Goal: Task Accomplishment & Management: Use online tool/utility

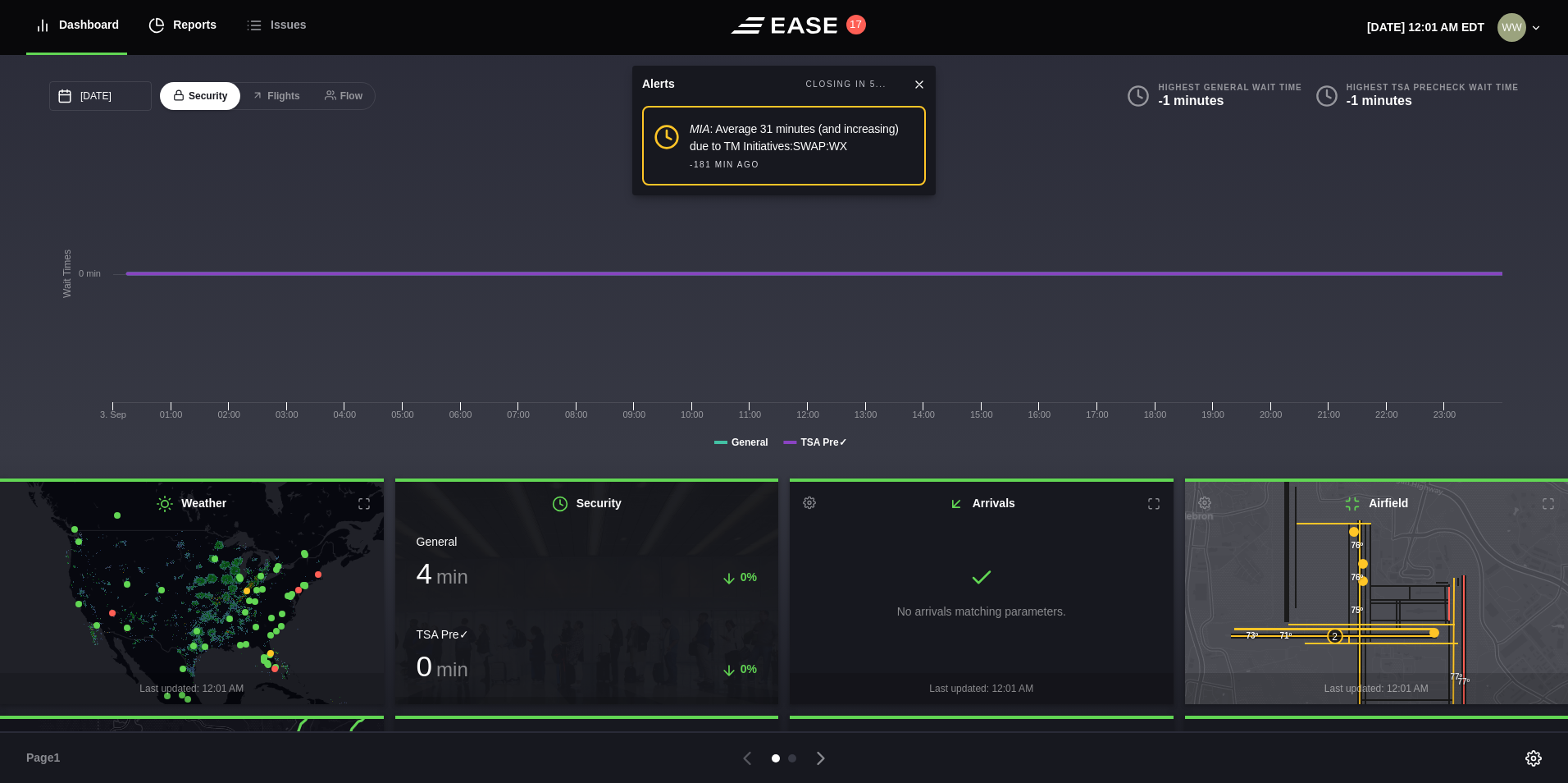
click at [174, 19] on div "Reports" at bounding box center [182, 25] width 68 height 55
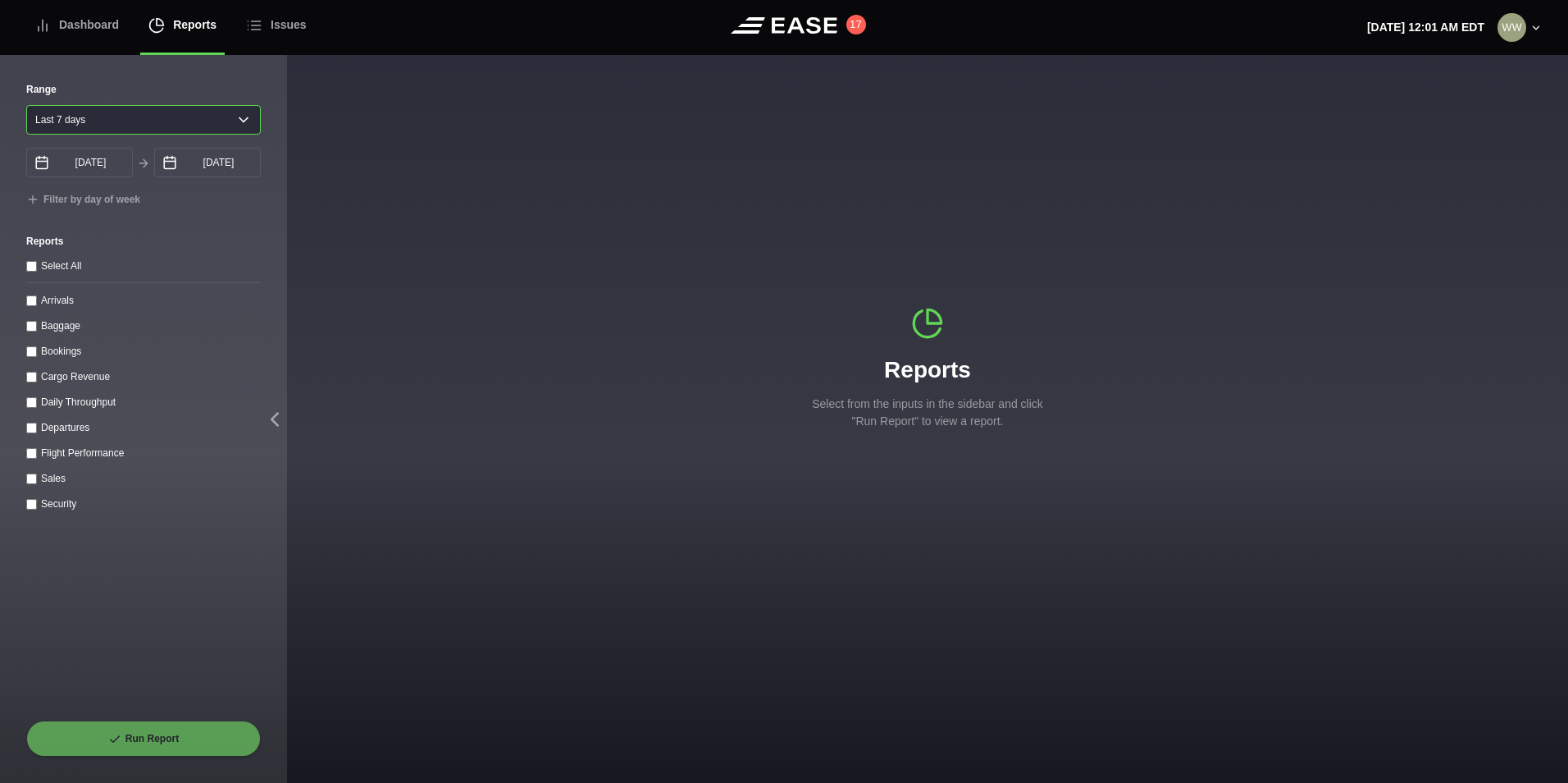
click at [145, 123] on select "[DATE] Last 7 days Last 14 days Last 30 days Last 6 weeks" at bounding box center [144, 120] width 235 height 29
select select "1"
click at [27, 105] on select "[DATE] Last 7 days Last 14 days Last 30 days Last 6 weeks" at bounding box center [144, 120] width 235 height 29
type input "[DATE]"
click at [33, 303] on input "Arrivals" at bounding box center [32, 301] width 10 height 10
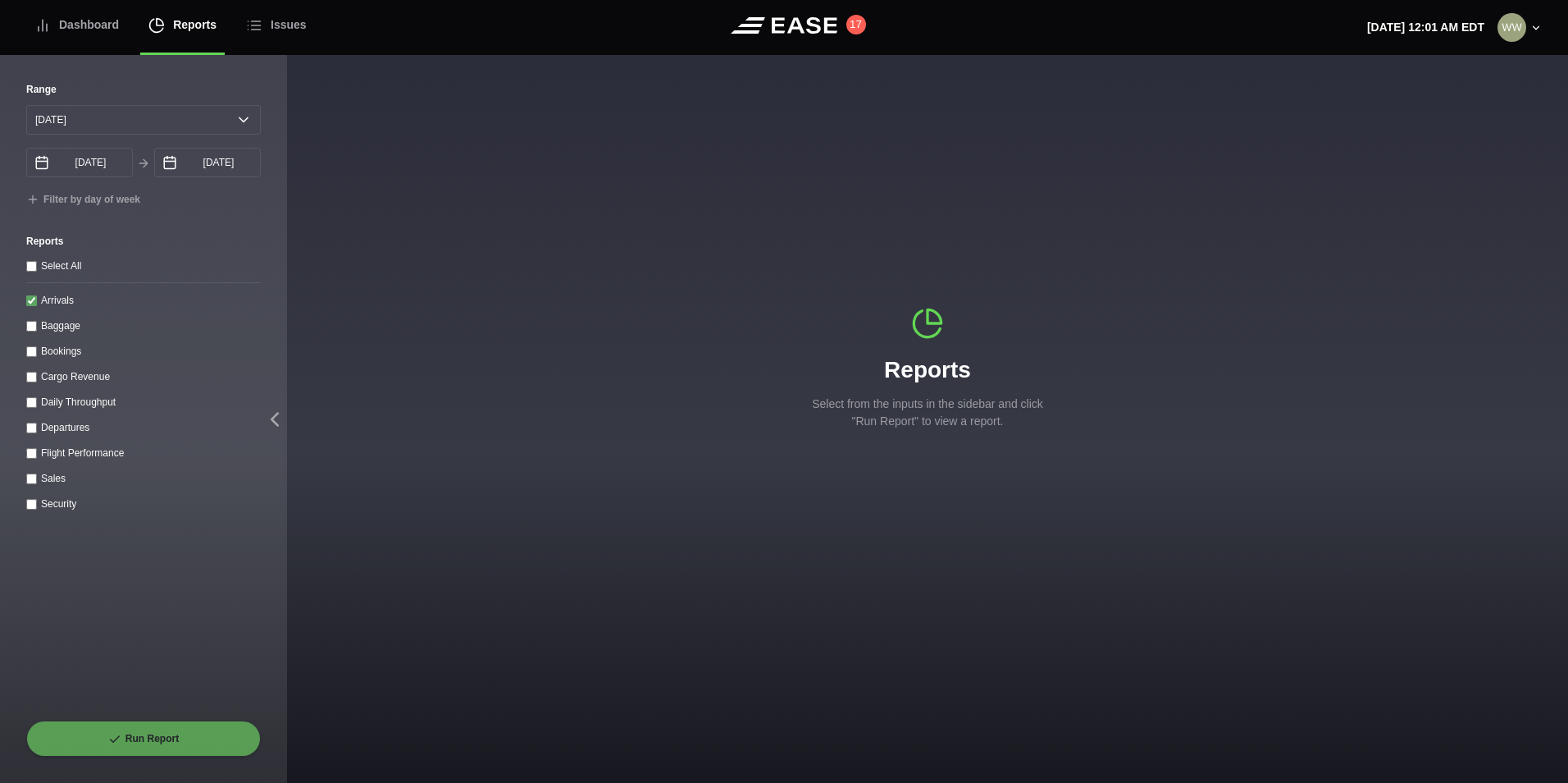
checkbox input "true"
click at [158, 744] on button "Run Report" at bounding box center [144, 738] width 235 height 36
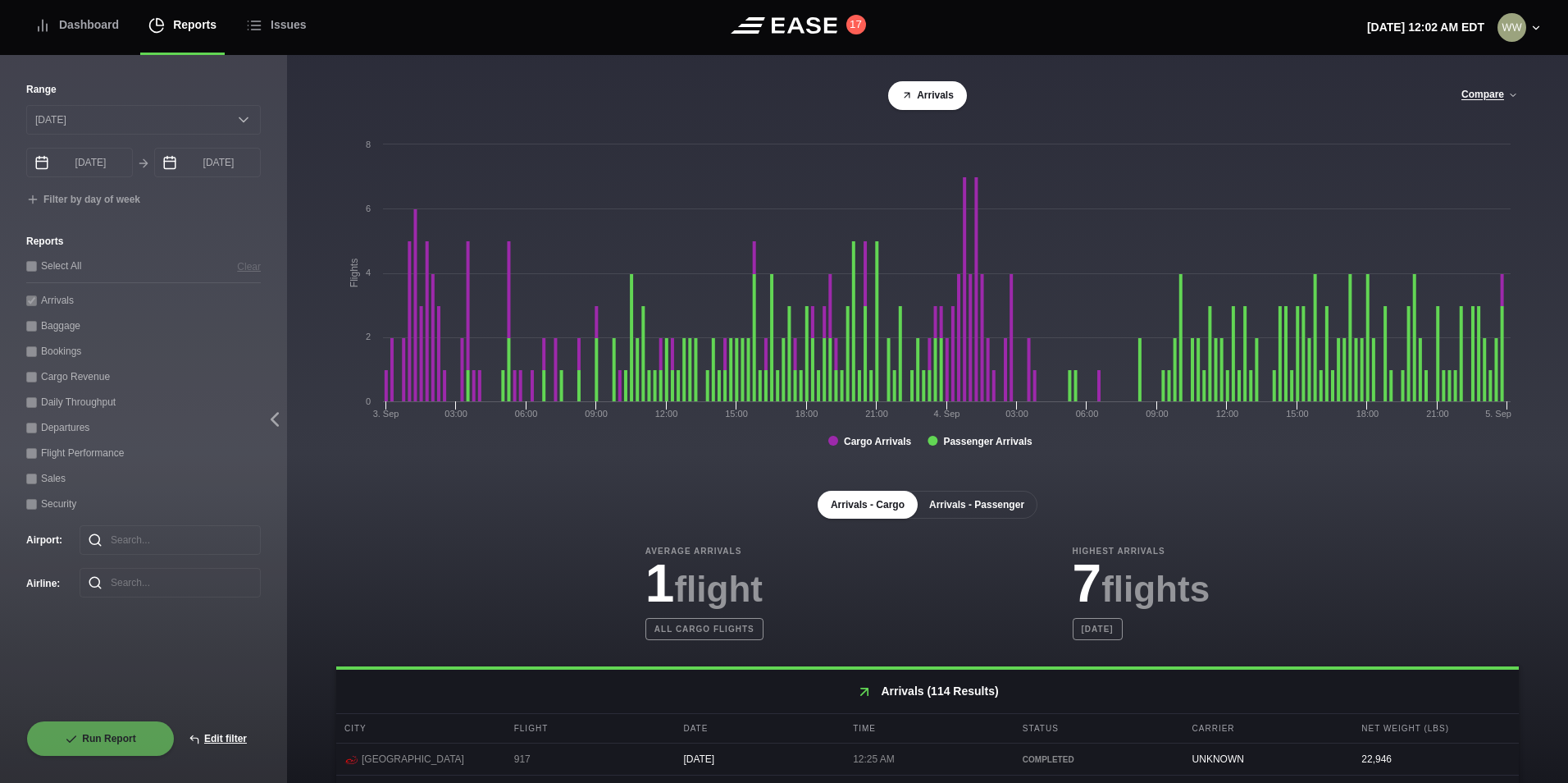
click at [1008, 507] on button "Arrivals - Passenger" at bounding box center [977, 505] width 122 height 28
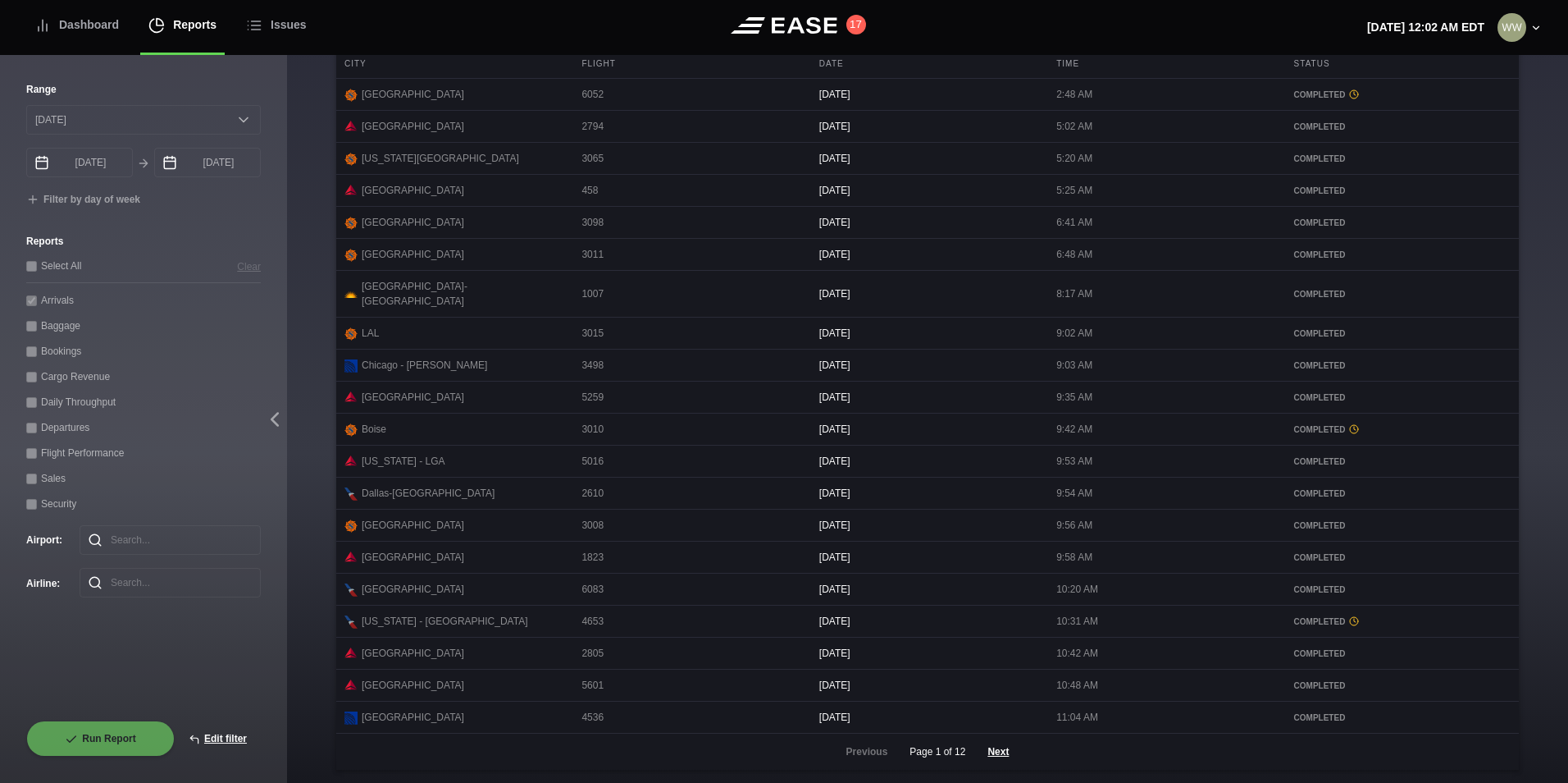
scroll to position [671, 0]
click at [1001, 751] on button "Next" at bounding box center [998, 751] width 49 height 36
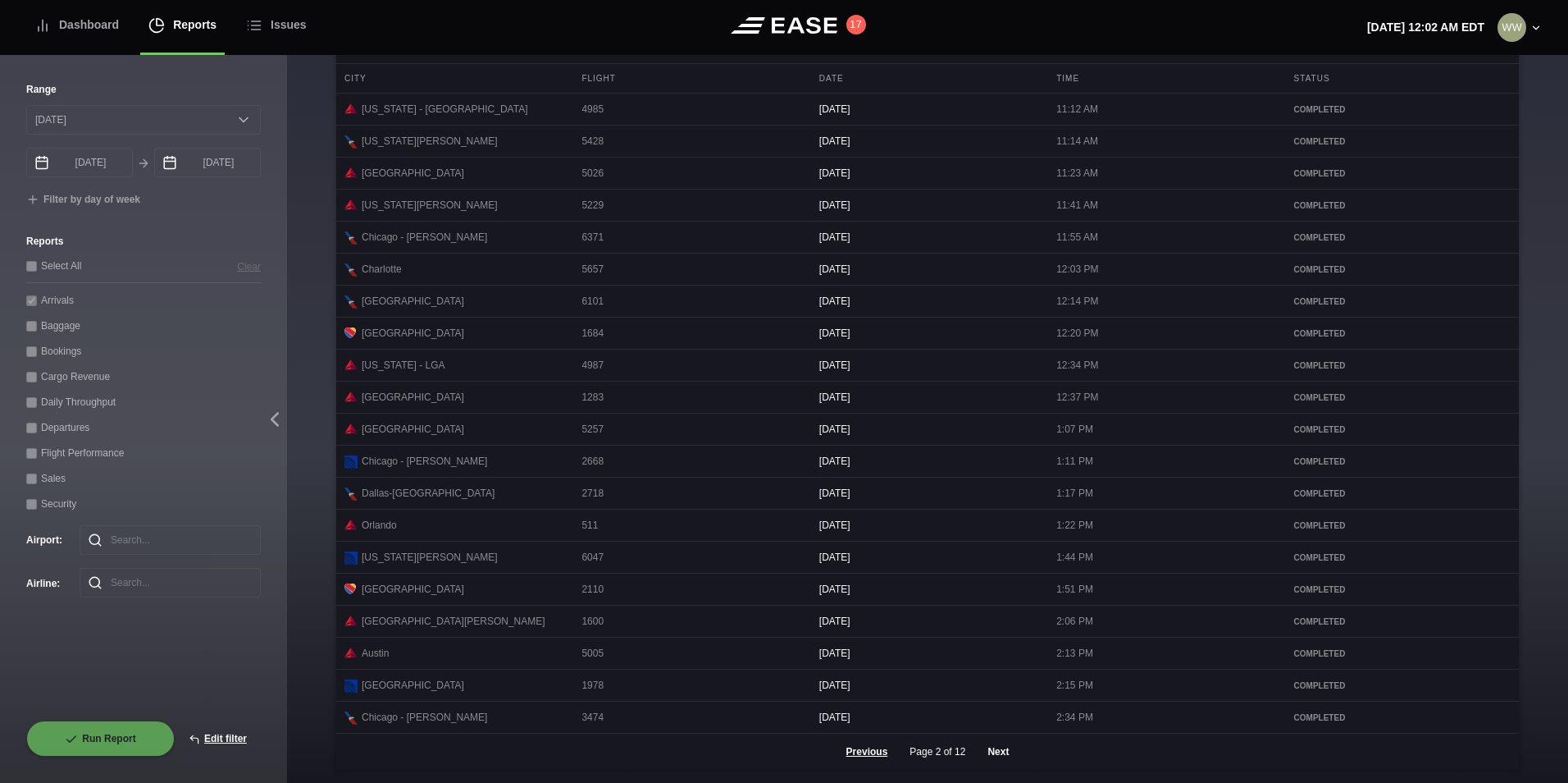
click at [1004, 746] on button "Next" at bounding box center [998, 751] width 49 height 36
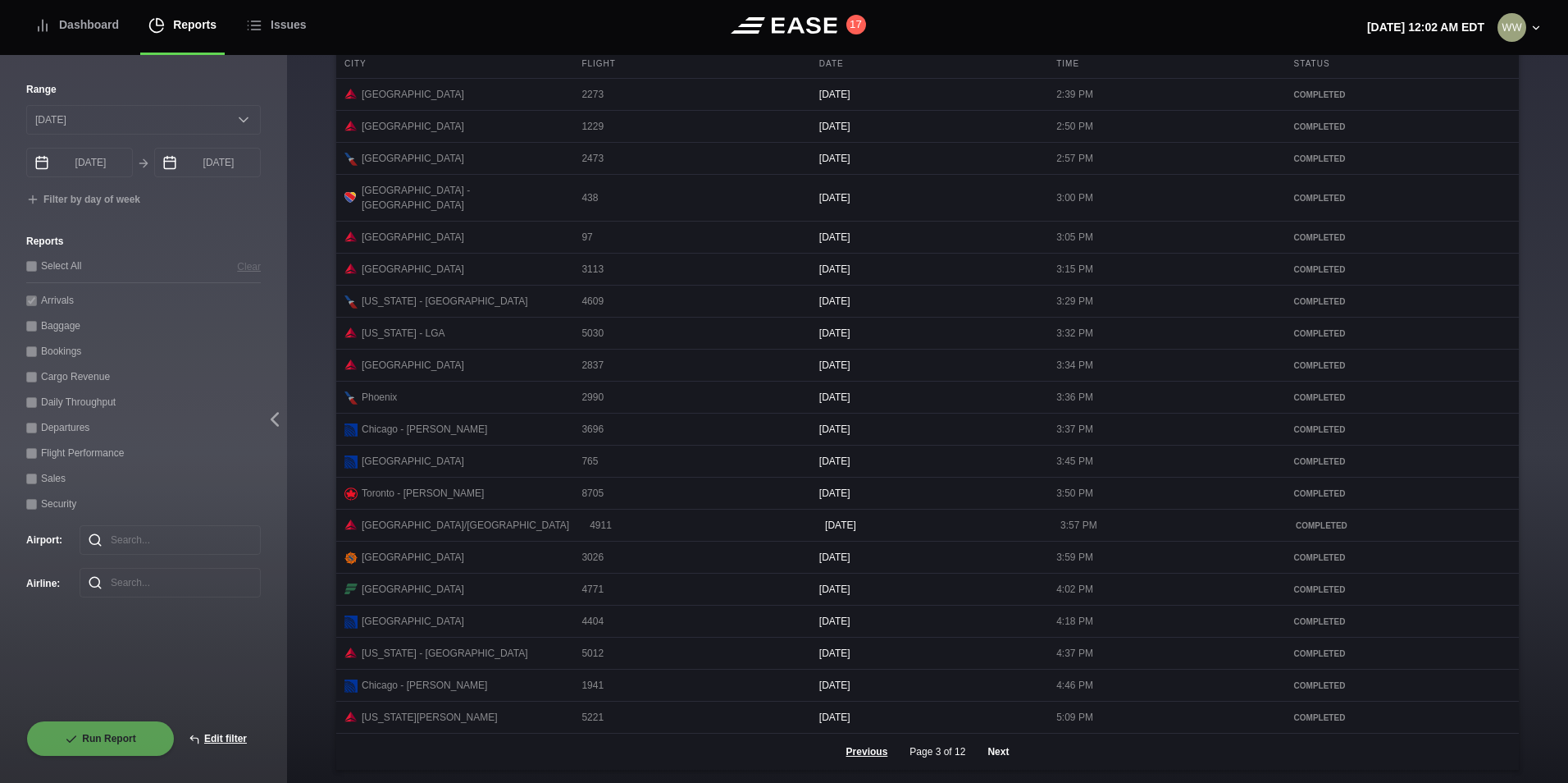
click at [992, 738] on button "Next" at bounding box center [998, 751] width 49 height 36
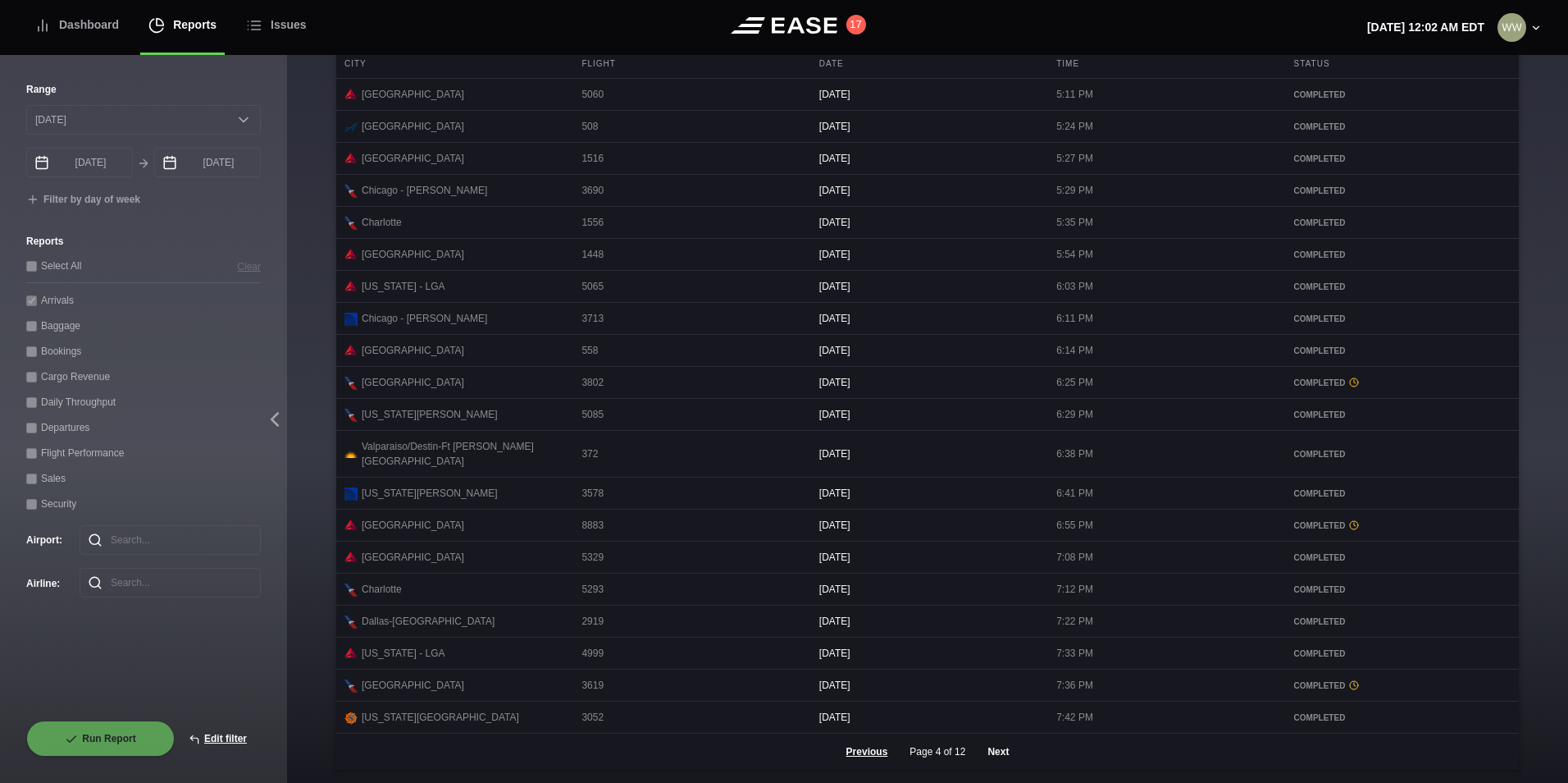
click at [998, 751] on button "Next" at bounding box center [998, 751] width 49 height 36
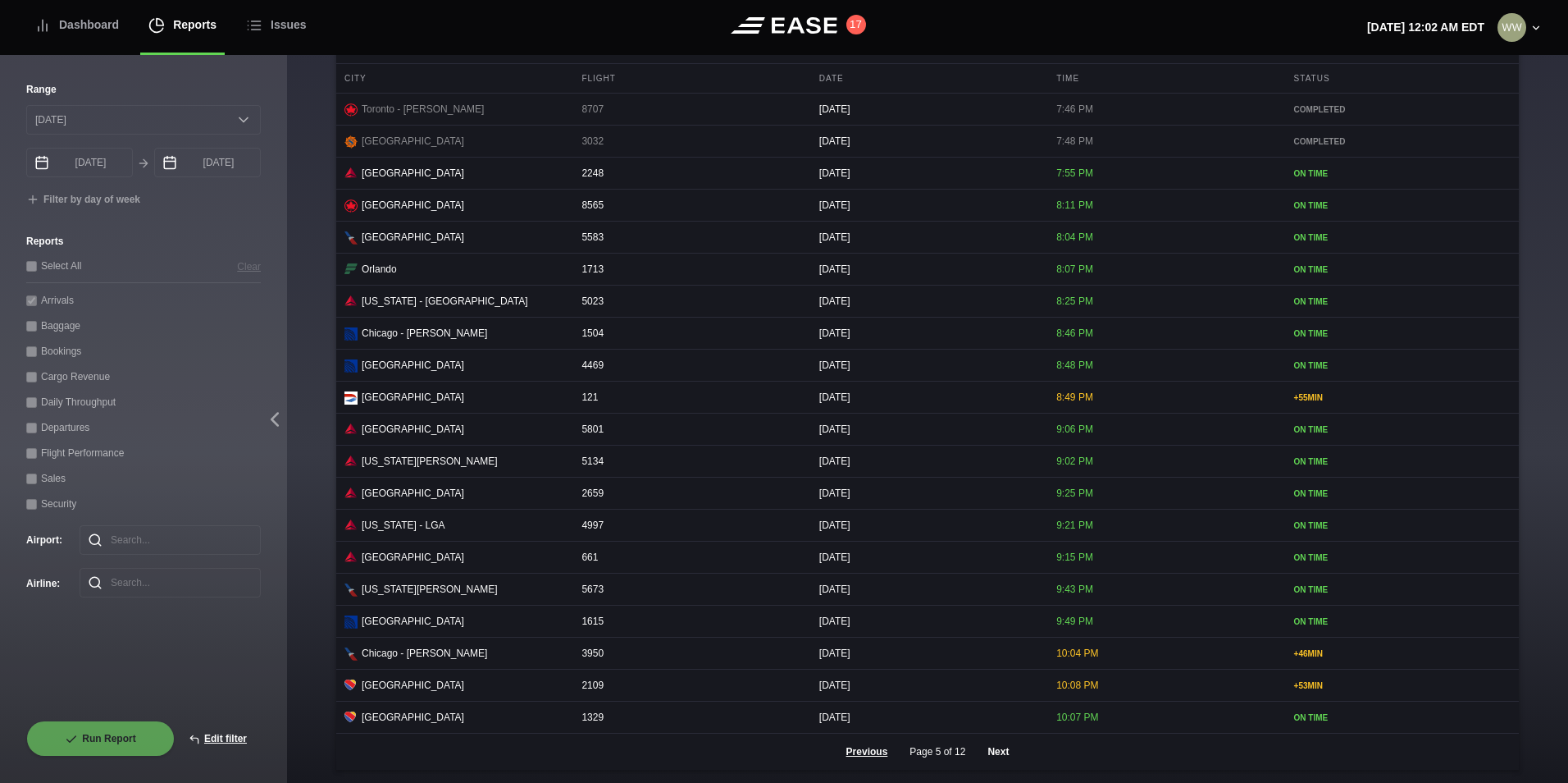
click at [988, 762] on button "Next" at bounding box center [998, 751] width 49 height 36
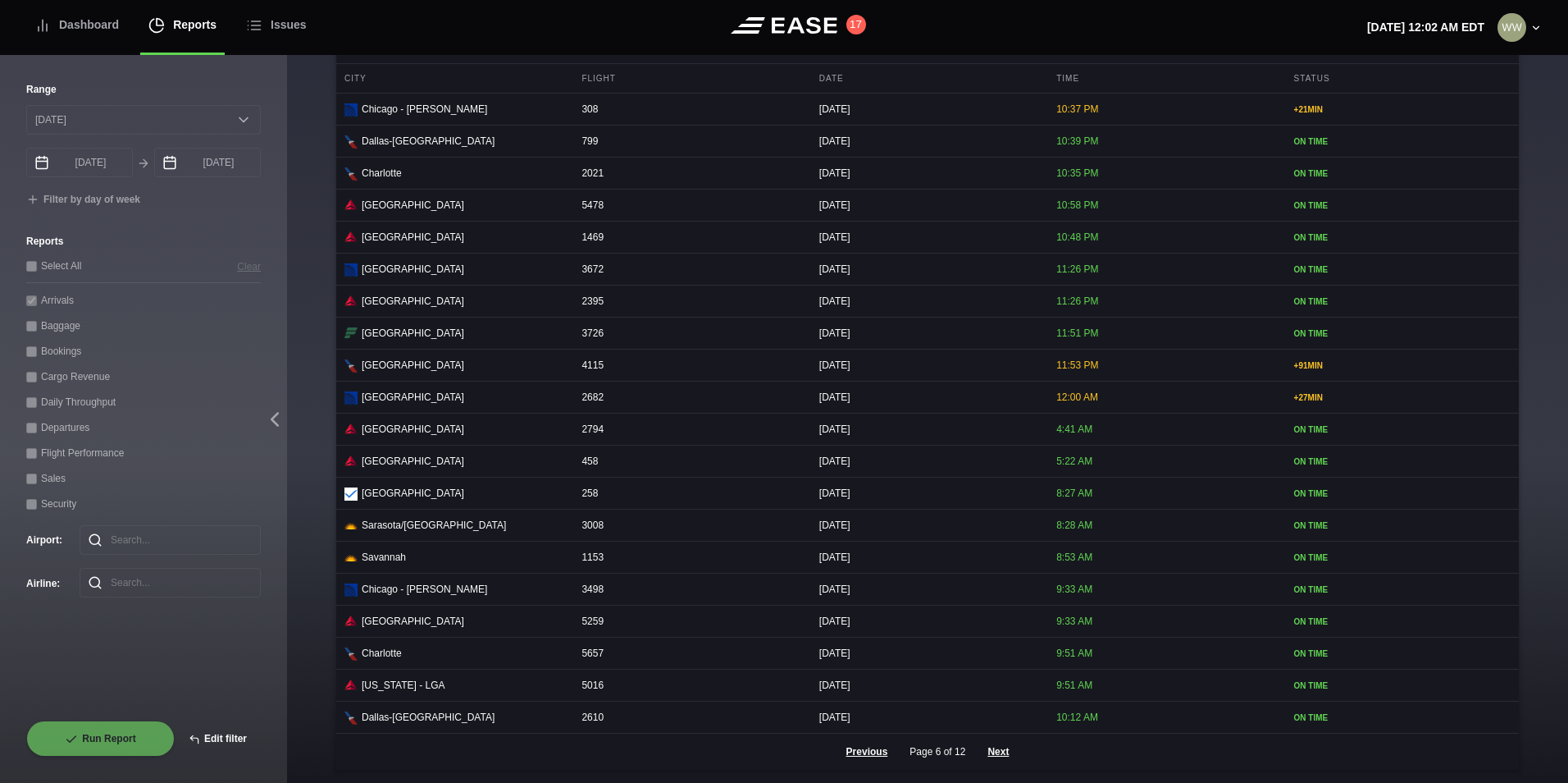
click at [233, 742] on button "Edit filter" at bounding box center [218, 738] width 86 height 36
select select "0"
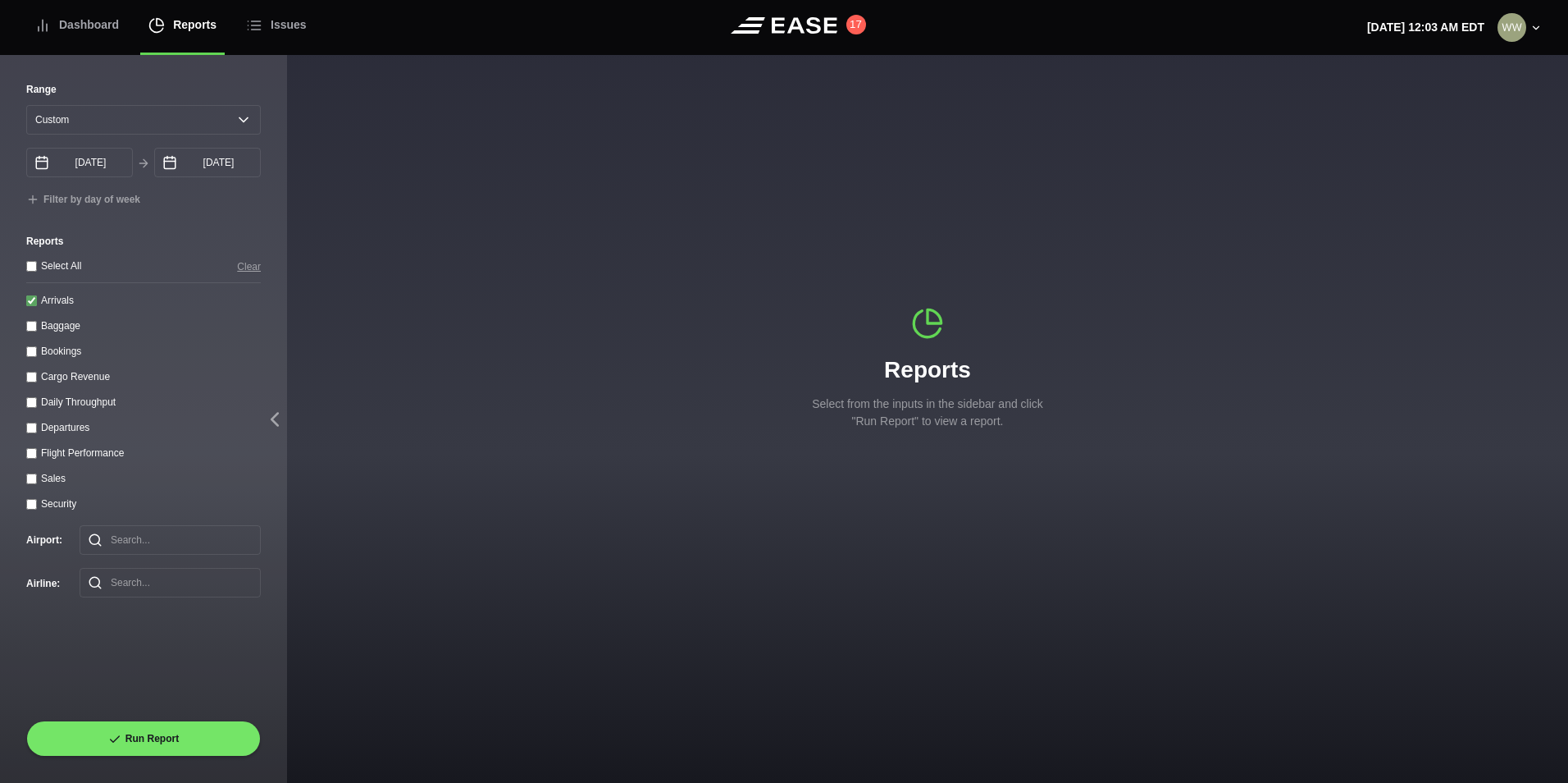
click at [29, 306] on input "Arrivals" at bounding box center [32, 301] width 10 height 10
checkbox input "false"
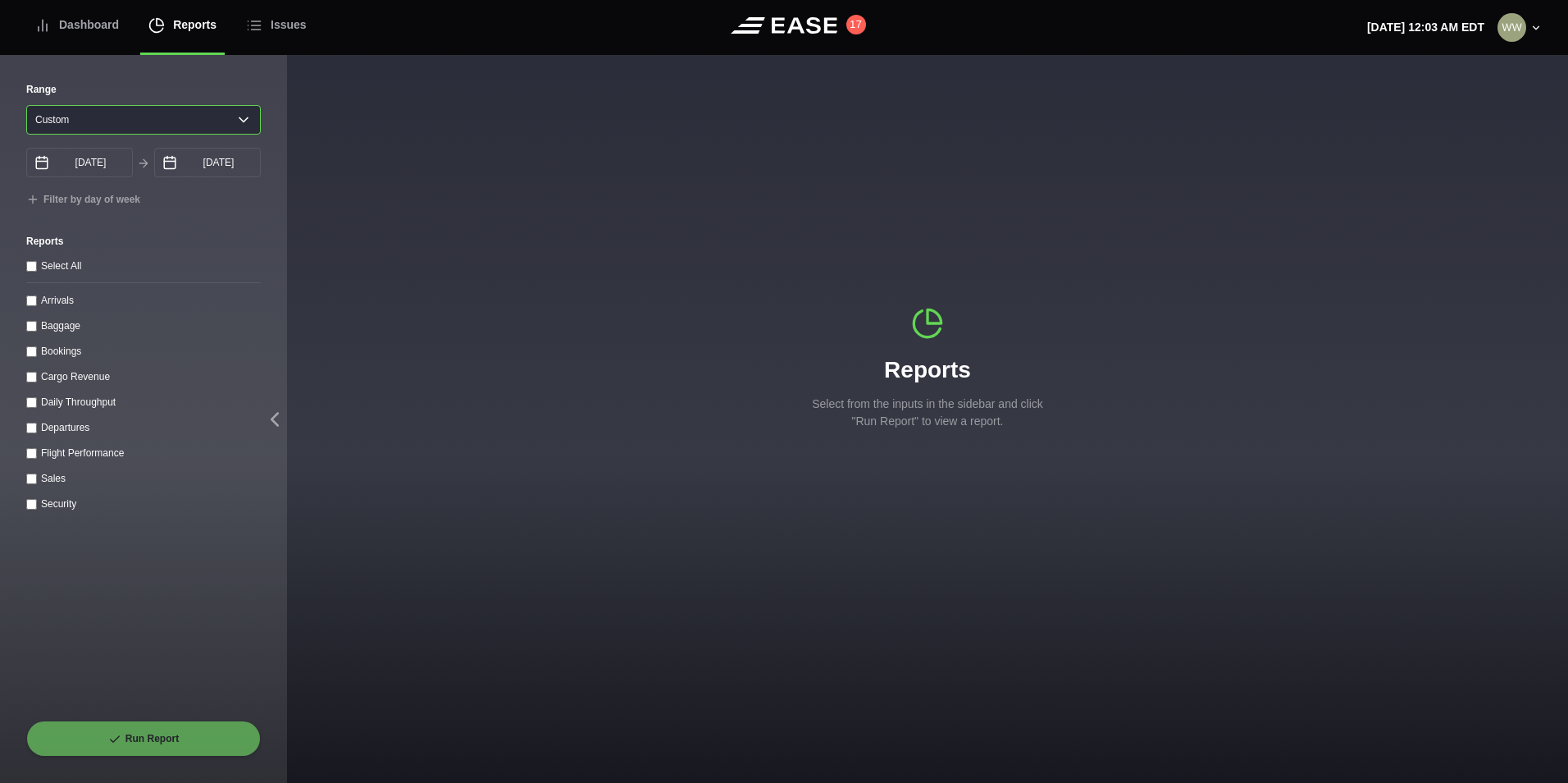
click at [76, 116] on select "[DATE] Last 7 days Last 14 days Last 30 days Last 6 weeks Custom" at bounding box center [144, 120] width 235 height 29
select select "1"
click at [27, 105] on select "[DATE] Last 7 days Last 14 days Last 30 days Last 6 weeks Custom" at bounding box center [144, 120] width 235 height 29
click at [29, 430] on input "Departures" at bounding box center [32, 427] width 10 height 10
checkbox input "true"
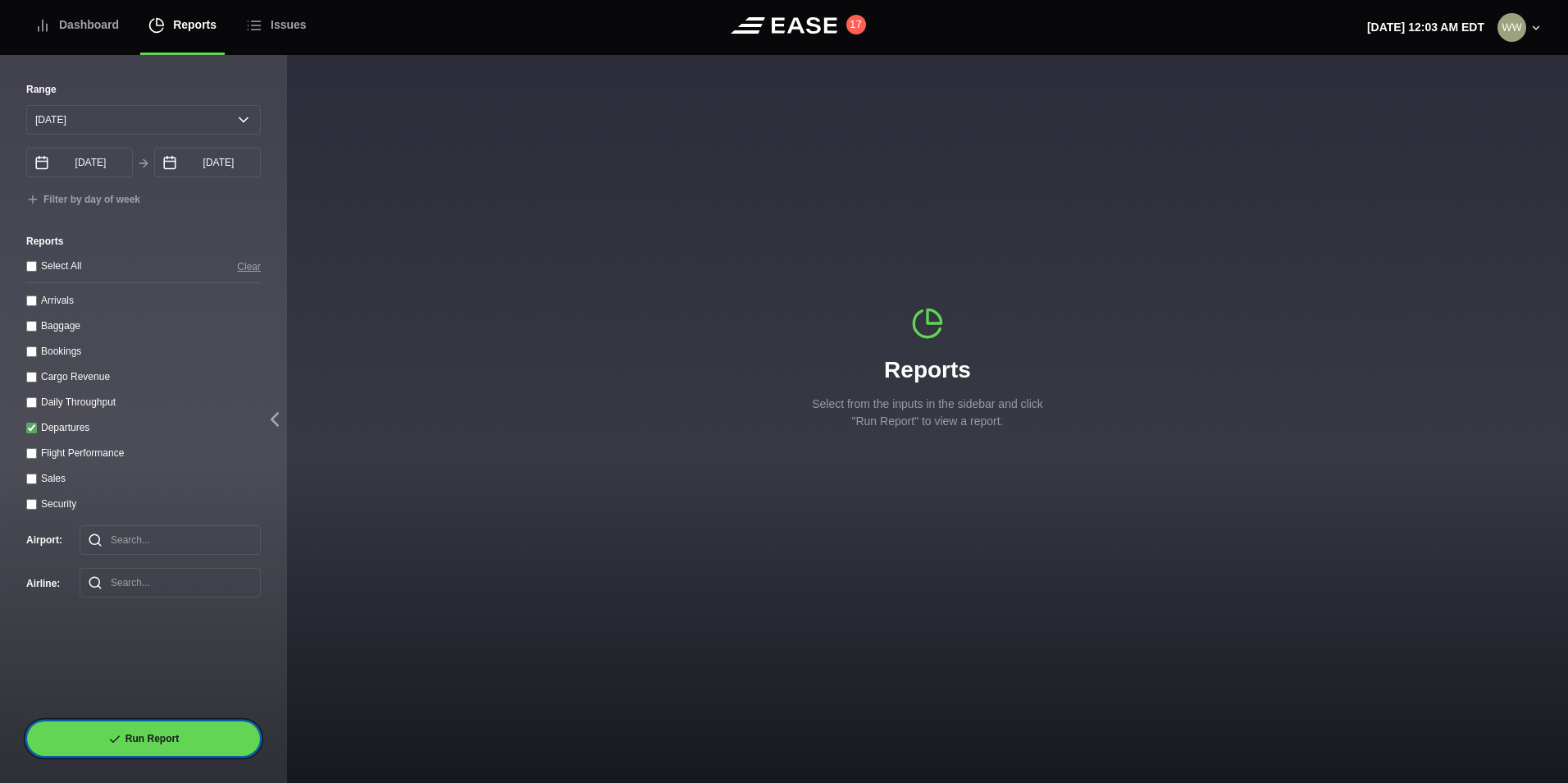
click at [204, 739] on button "Run Report" at bounding box center [144, 738] width 235 height 36
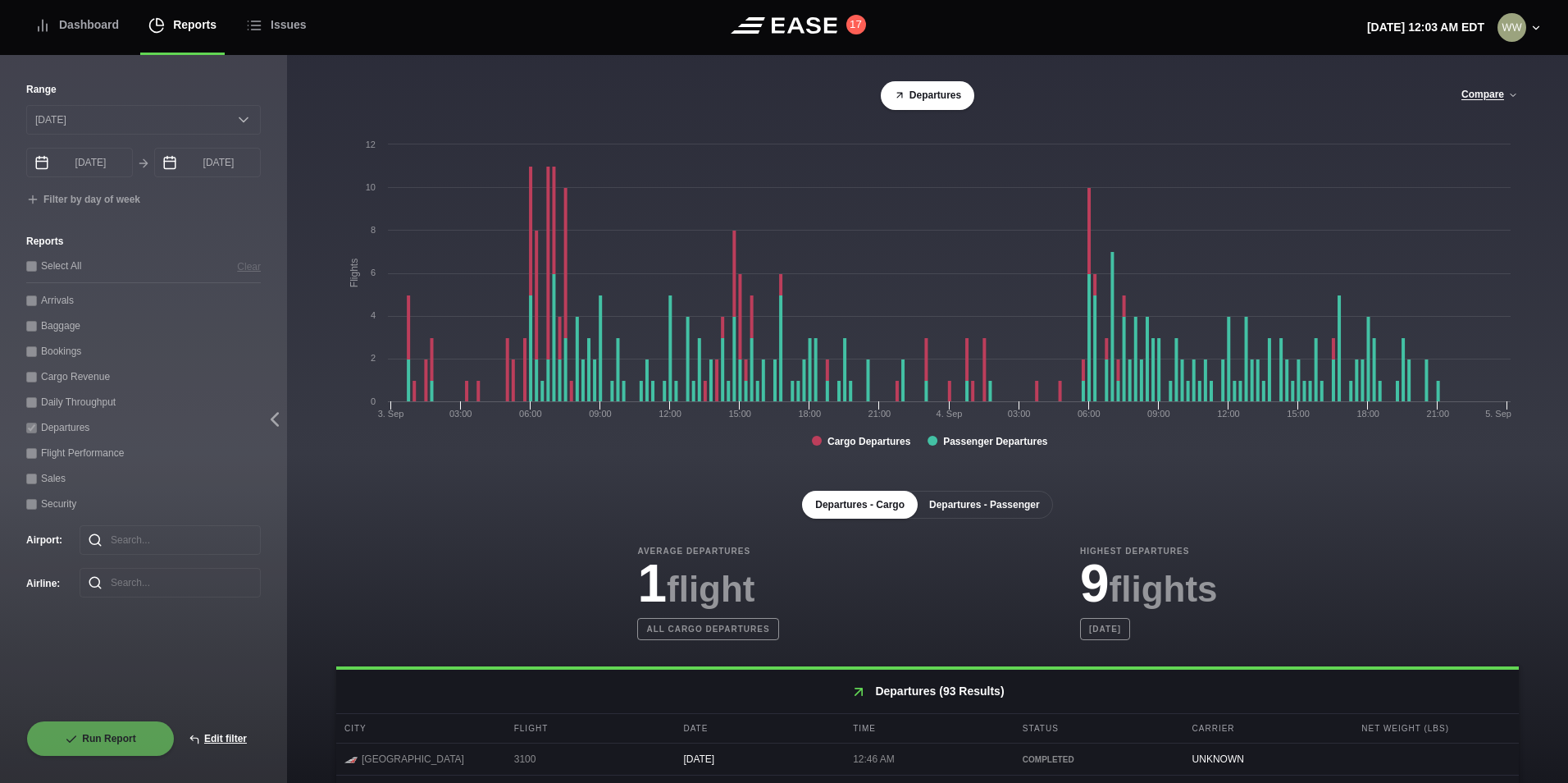
click at [994, 496] on button "Departures - Passenger" at bounding box center [985, 505] width 137 height 28
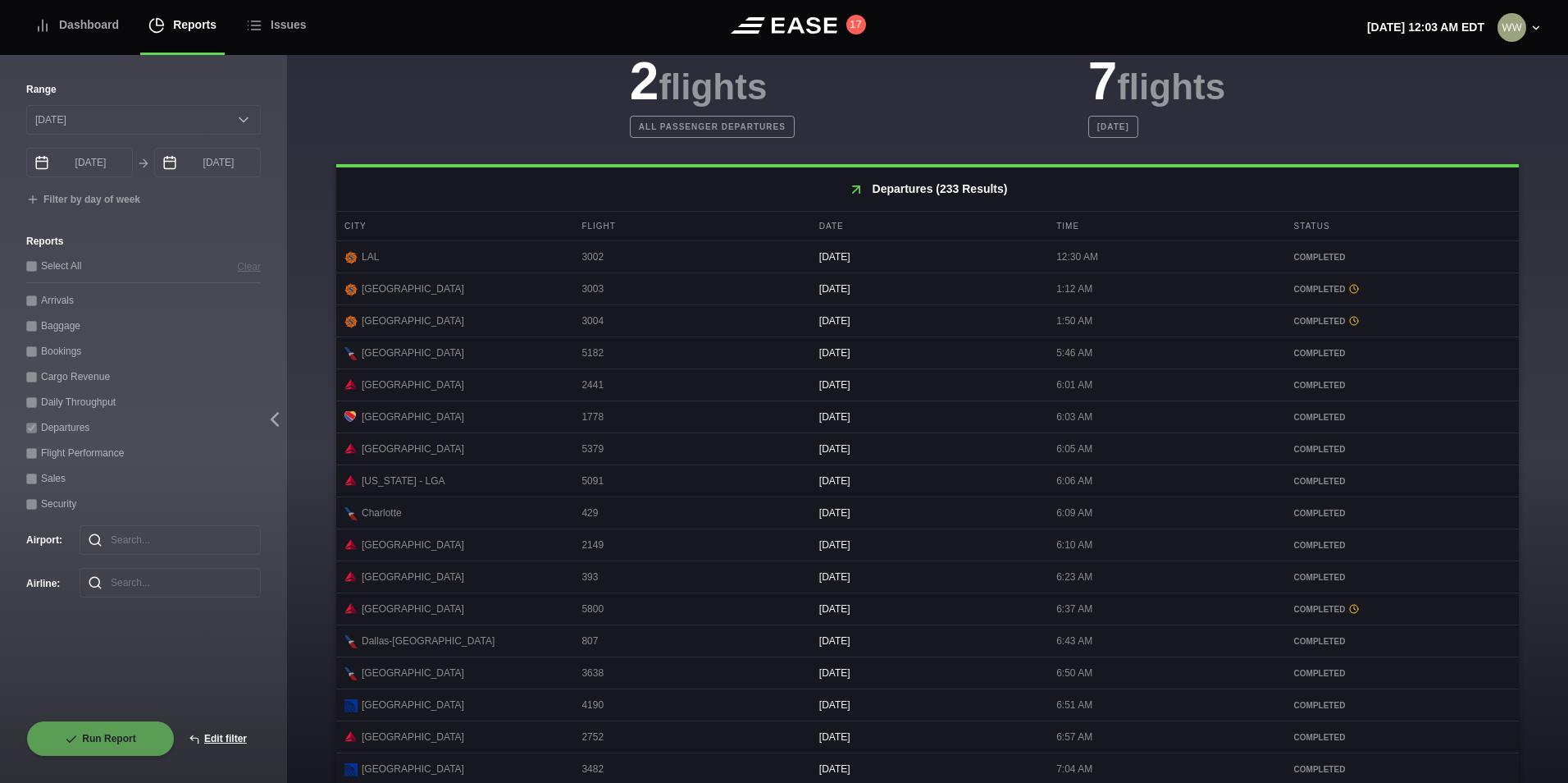
scroll to position [671, 0]
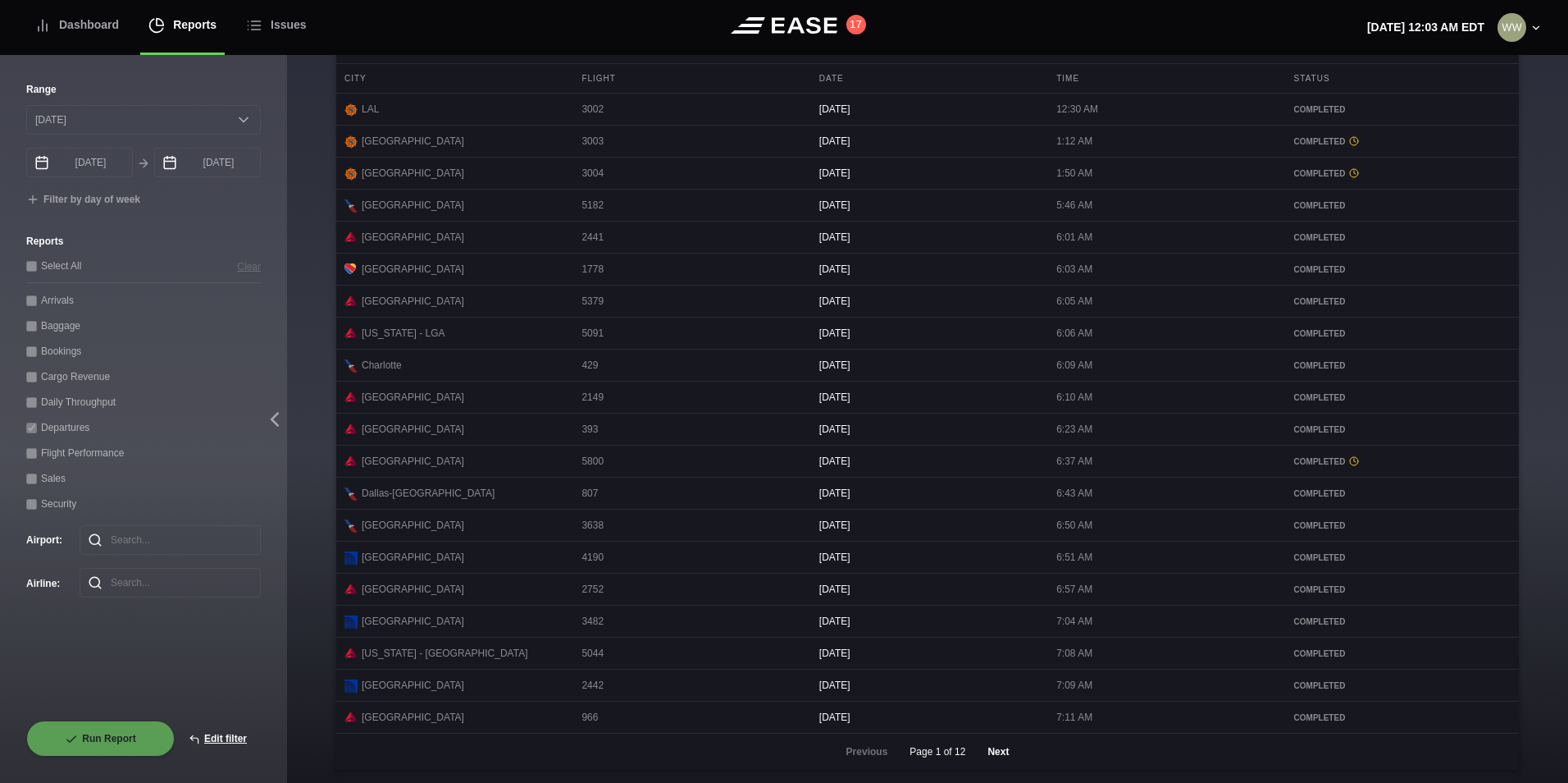
click at [986, 757] on button "Next" at bounding box center [998, 751] width 49 height 36
click at [987, 750] on button "Next" at bounding box center [998, 751] width 49 height 36
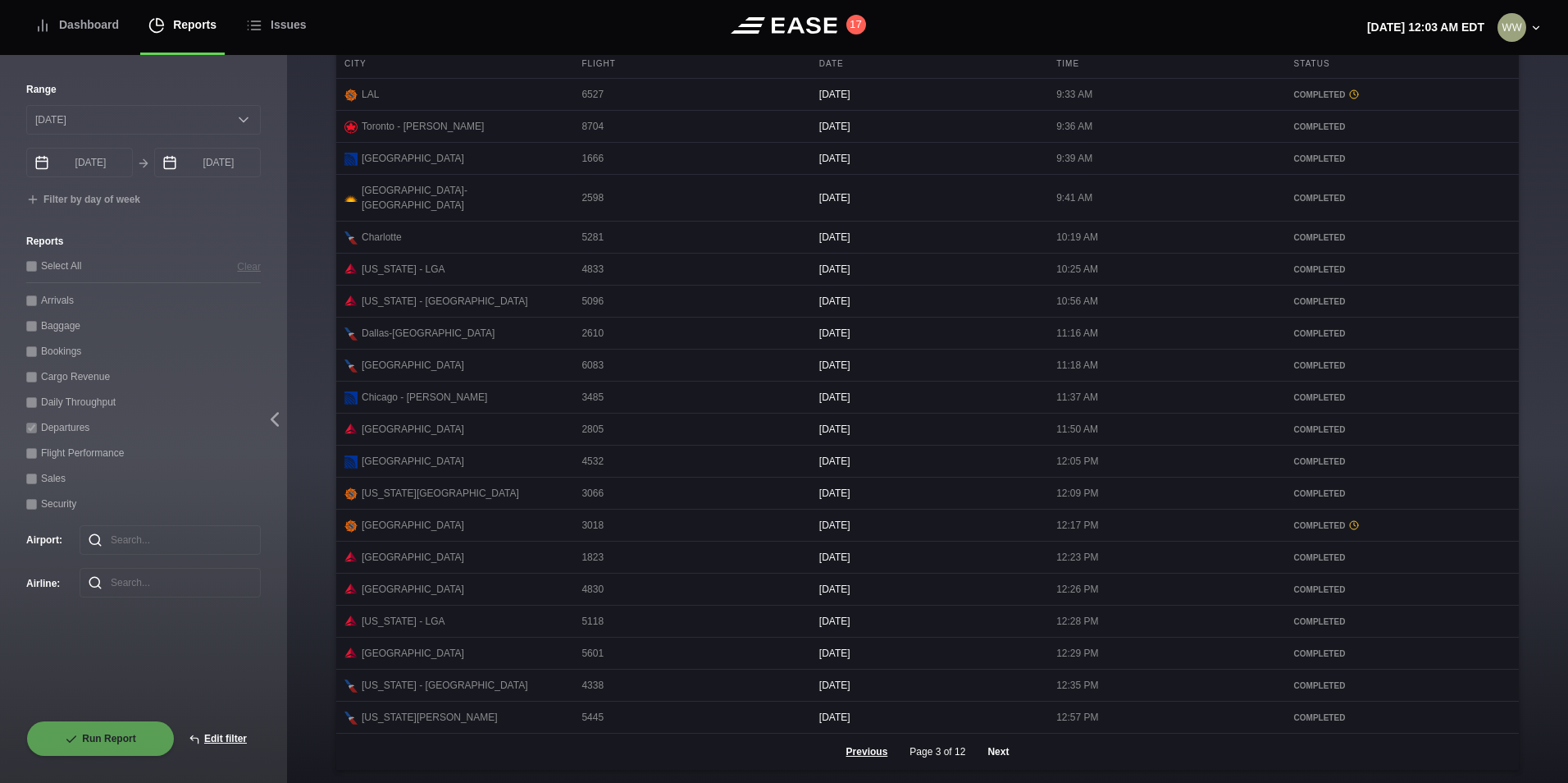
click at [989, 756] on button "Next" at bounding box center [998, 751] width 49 height 36
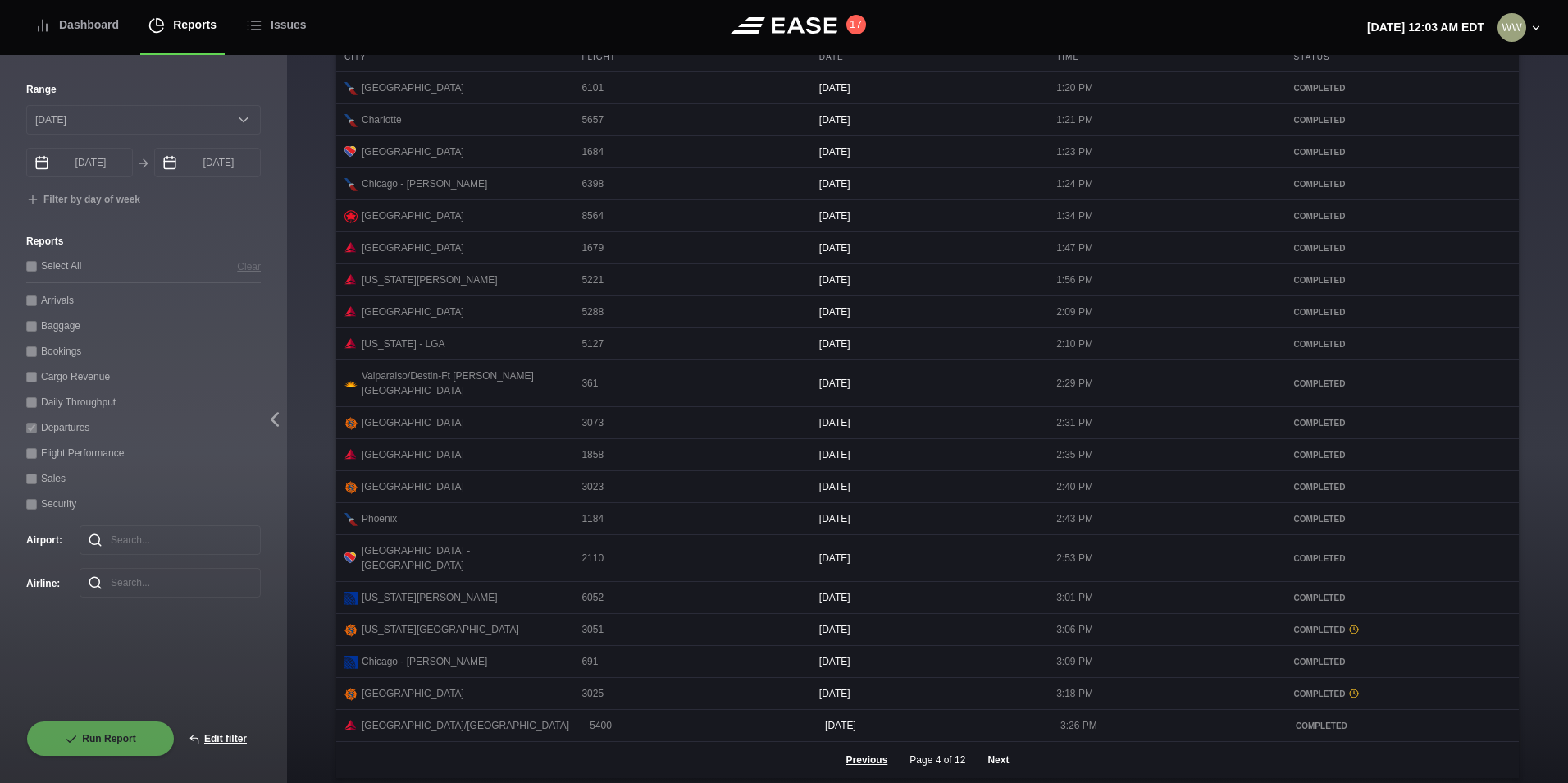
click at [991, 752] on button "Next" at bounding box center [998, 760] width 49 height 36
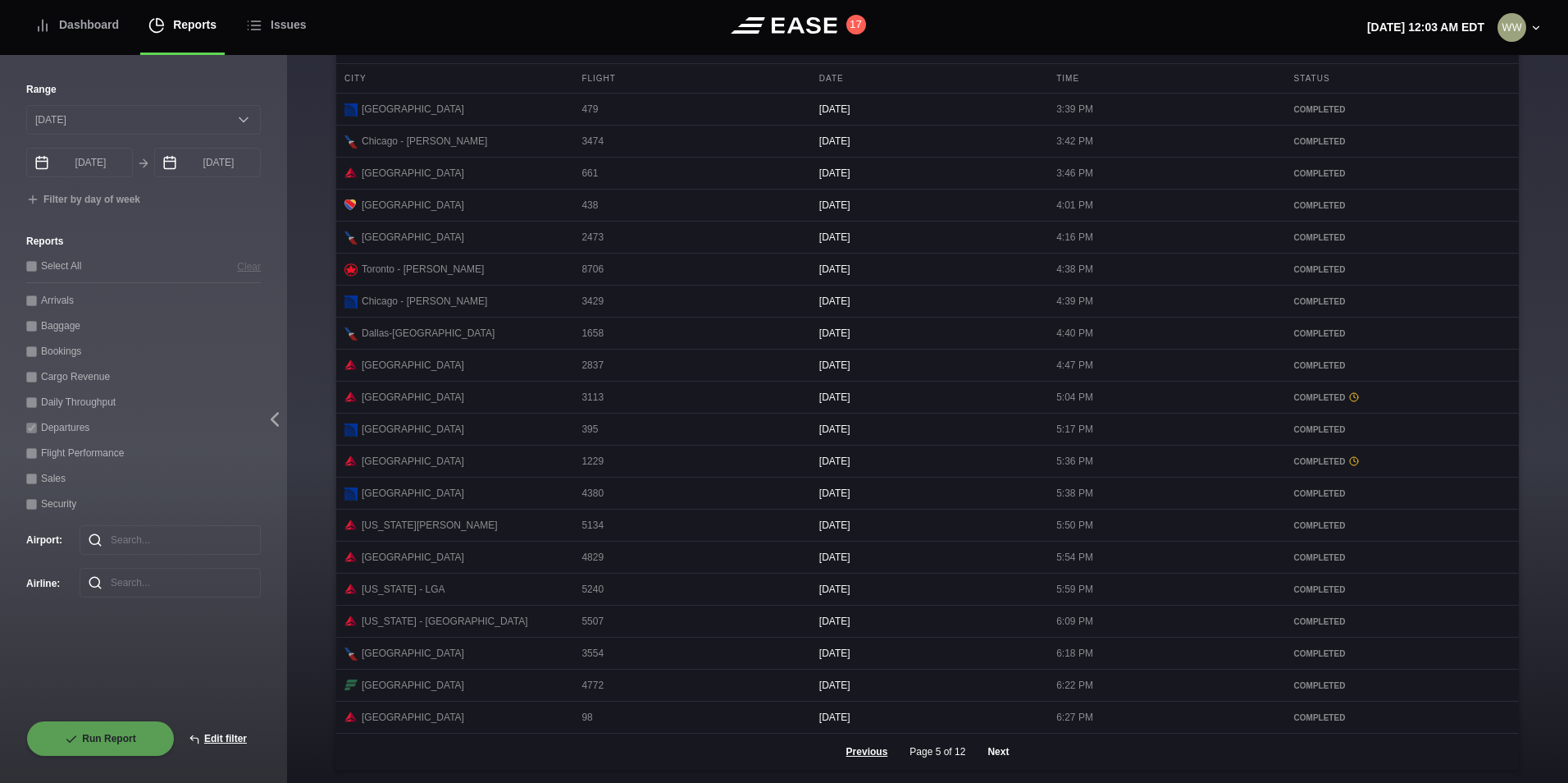
click at [992, 752] on button "Next" at bounding box center [998, 751] width 49 height 36
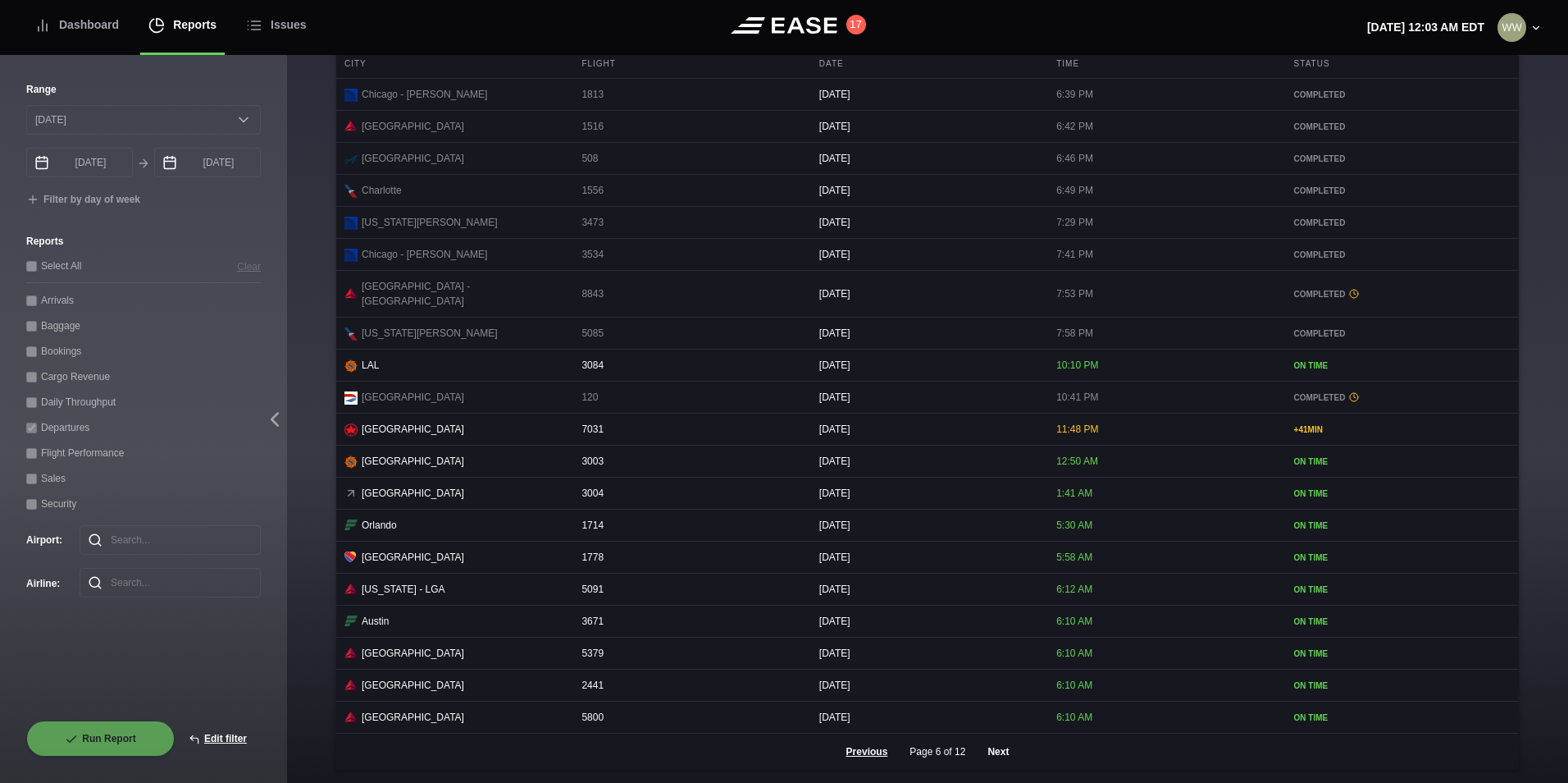
scroll to position [670, 0]
click at [230, 734] on button "Edit filter" at bounding box center [218, 738] width 86 height 36
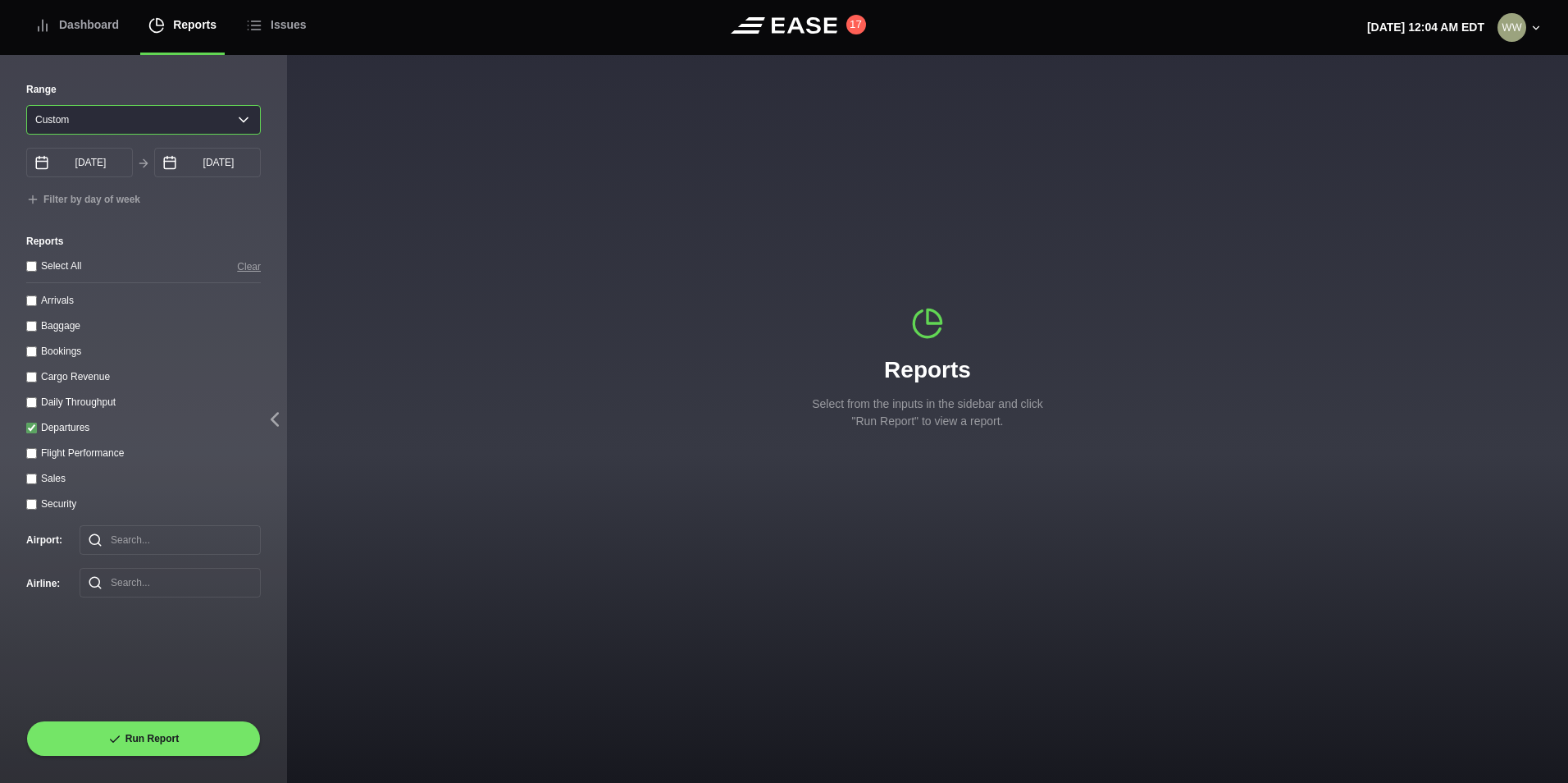
click at [97, 109] on select "[DATE] Last 7 days Last 14 days Last 30 days Last 6 weeks Custom" at bounding box center [144, 120] width 235 height 29
select select "30"
click at [27, 105] on select "[DATE] Last 7 days Last 14 days Last 30 days Last 6 weeks Custom" at bounding box center [144, 120] width 235 height 29
type input "[DATE]"
click at [34, 433] on input "Departures" at bounding box center [32, 427] width 10 height 10
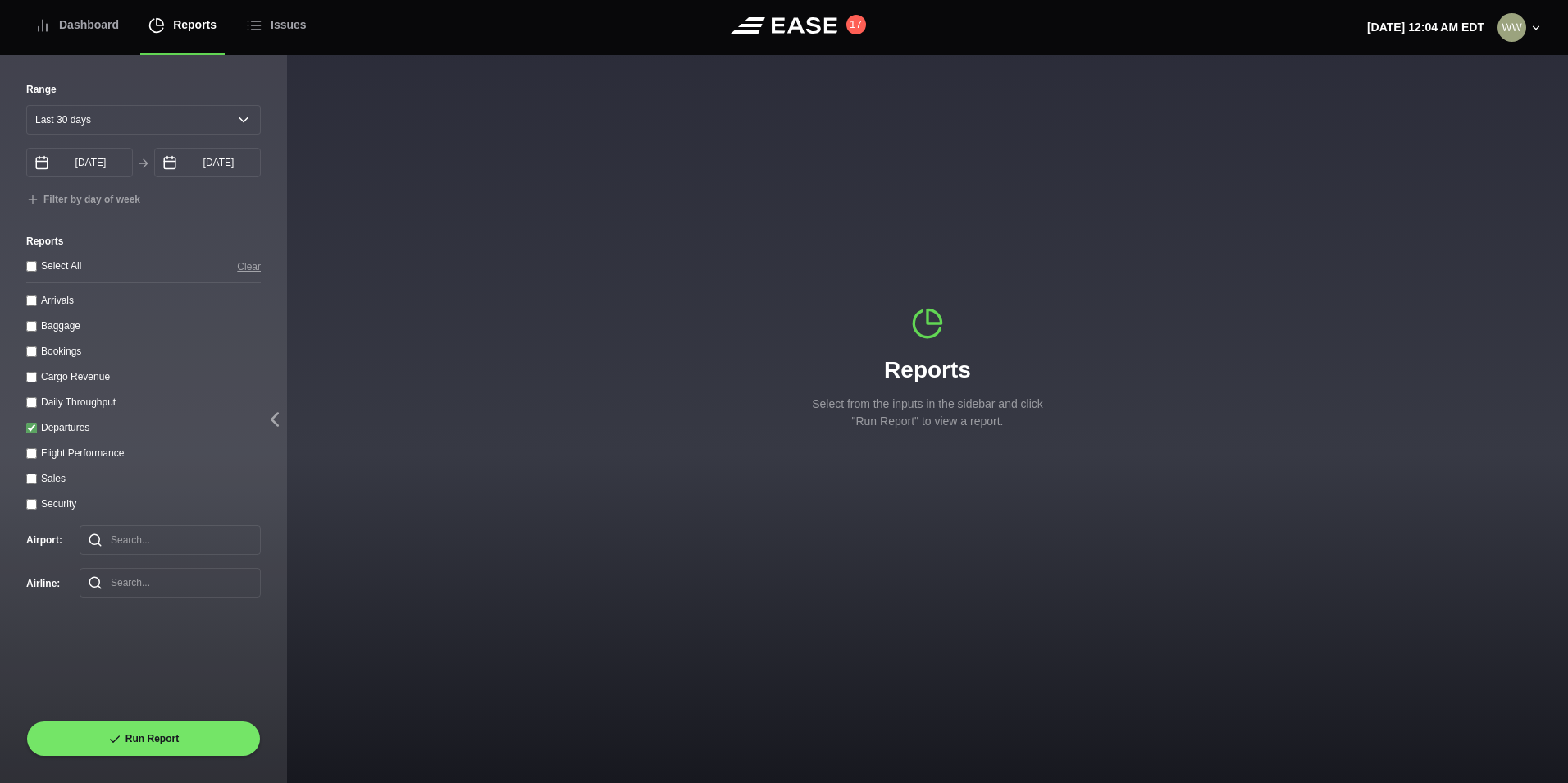
checkbox input "false"
click at [39, 402] on div "Daily Throughput" at bounding box center [144, 402] width 235 height 17
click at [33, 408] on throughput "Daily Throughput" at bounding box center [32, 403] width 10 height 10
checkbox throughput "true"
click at [188, 736] on button "Run Report" at bounding box center [144, 738] width 235 height 36
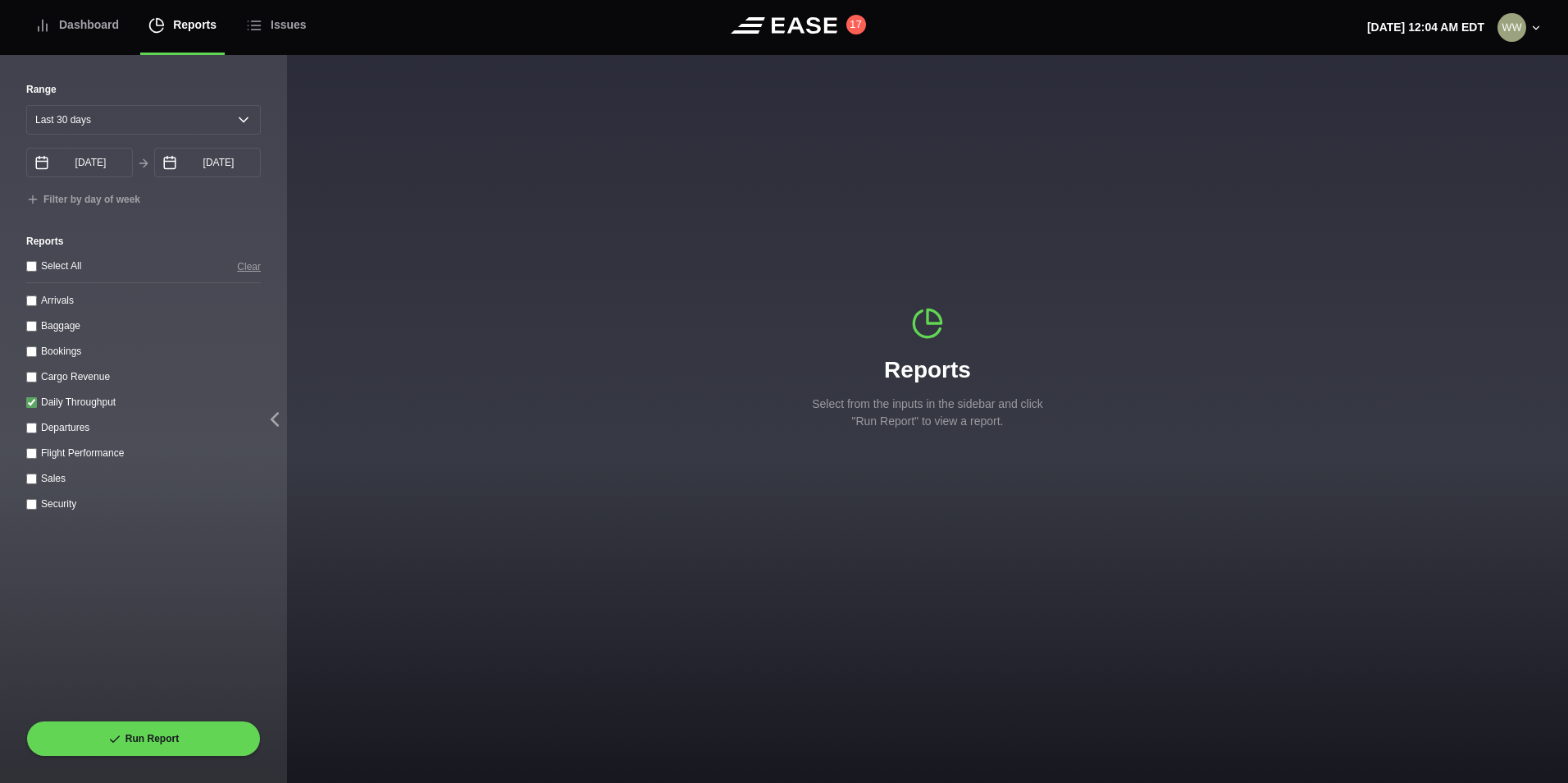
select select "30"
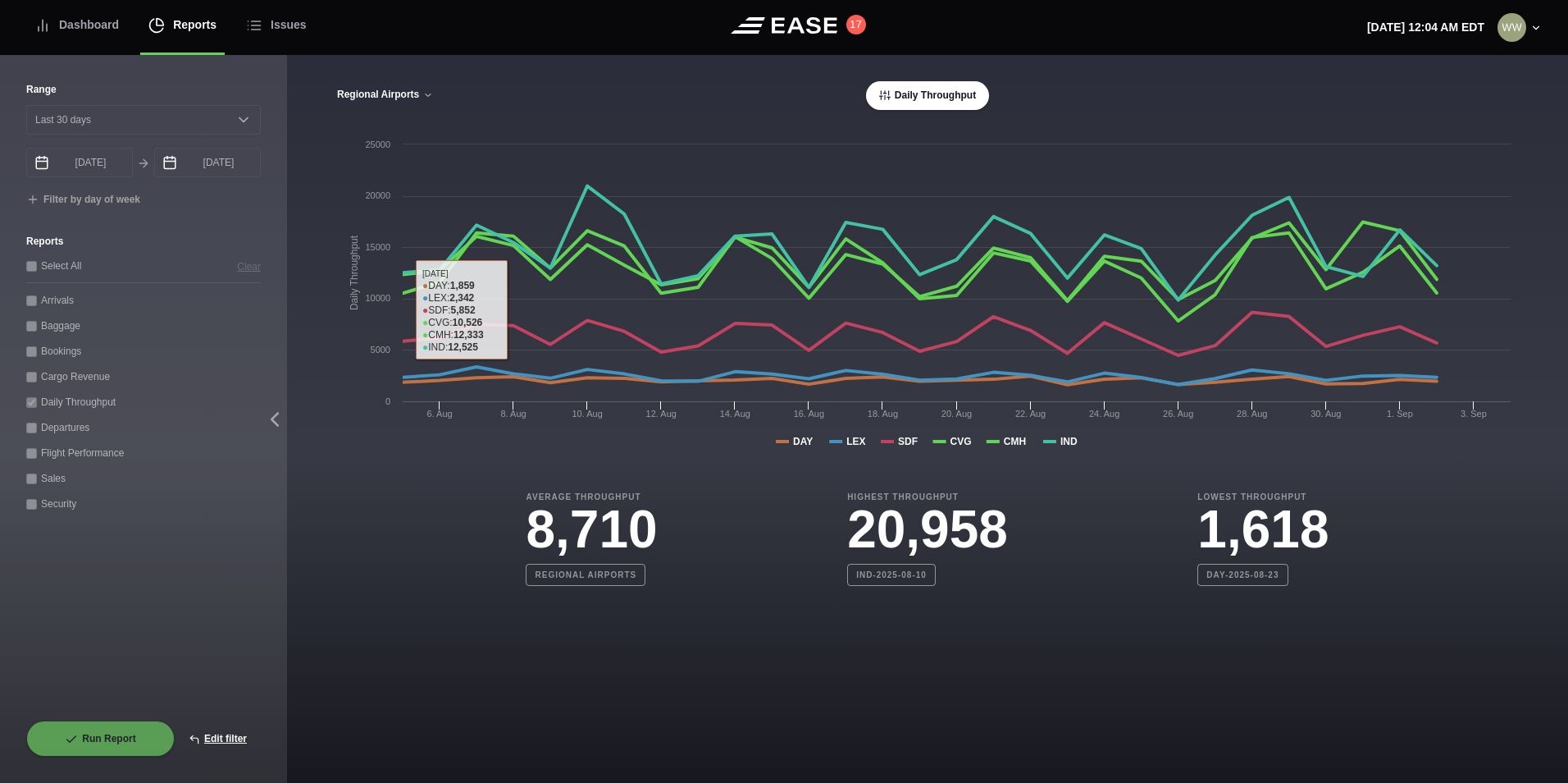
click at [378, 93] on button "Regional Airports" at bounding box center [385, 94] width 98 height 11
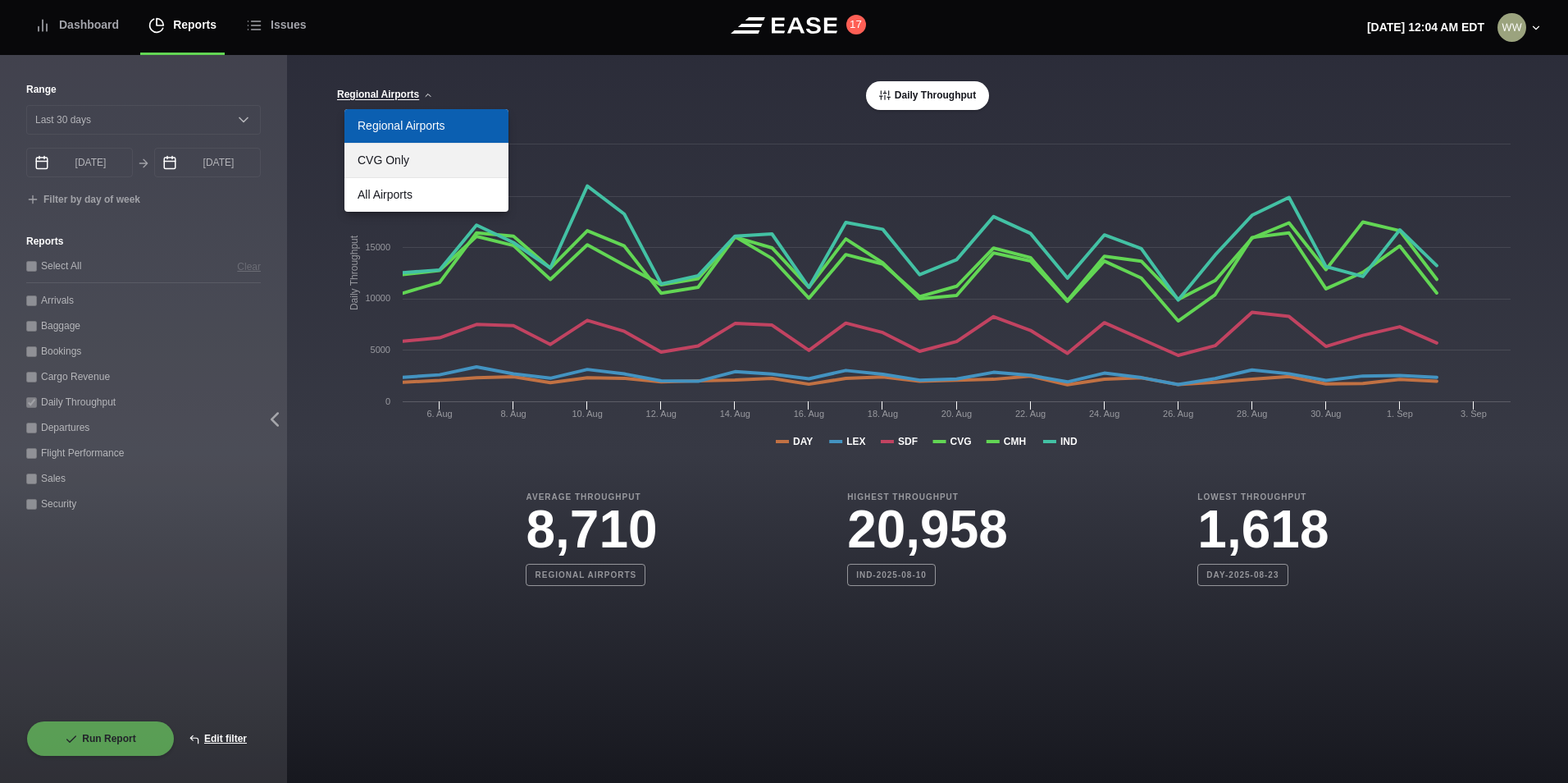
click at [406, 168] on link "CVG Only" at bounding box center [426, 160] width 164 height 33
